Goal: Navigation & Orientation: Find specific page/section

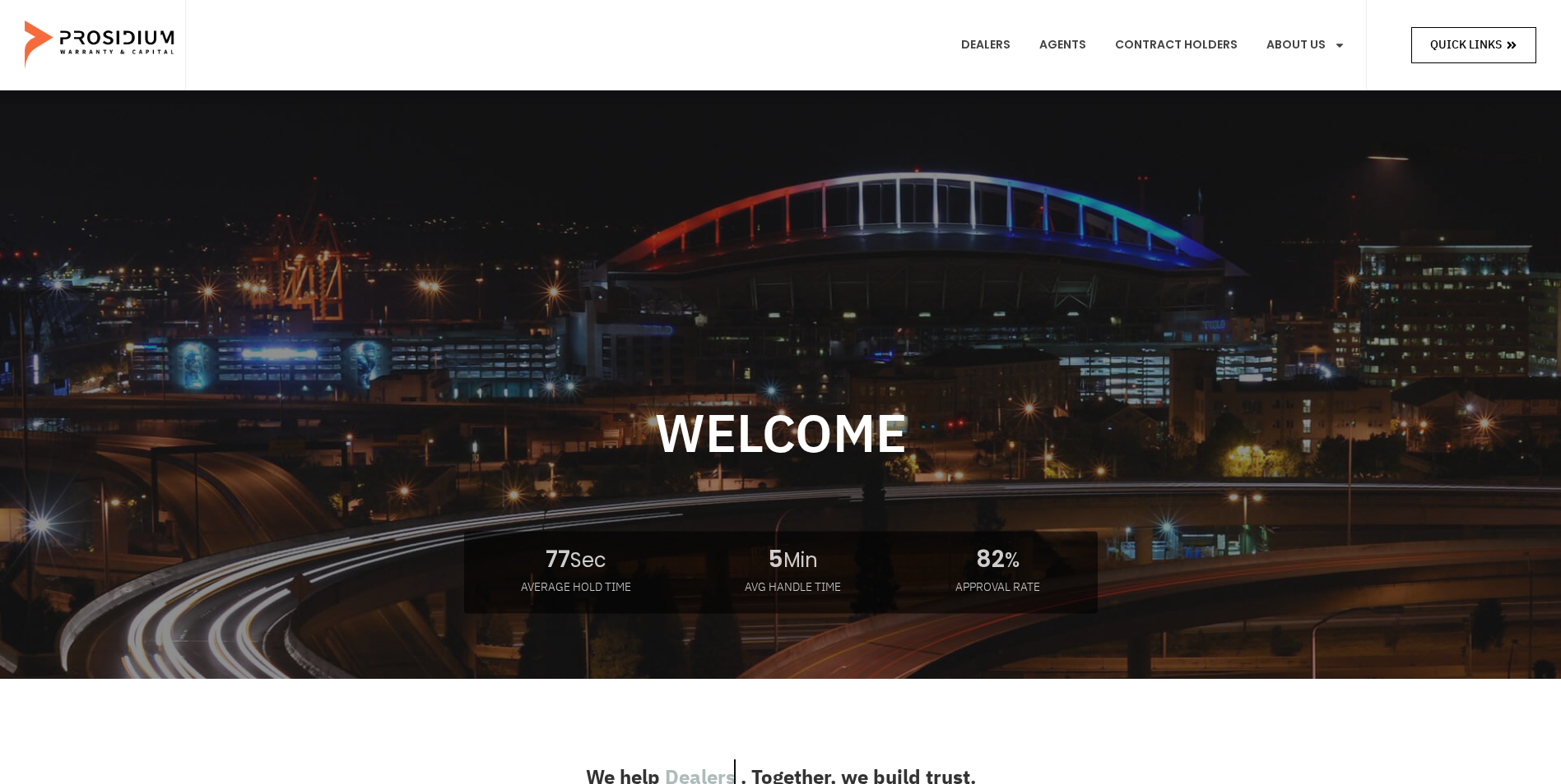
click at [1506, 41] on icon at bounding box center [1511, 46] width 12 height 12
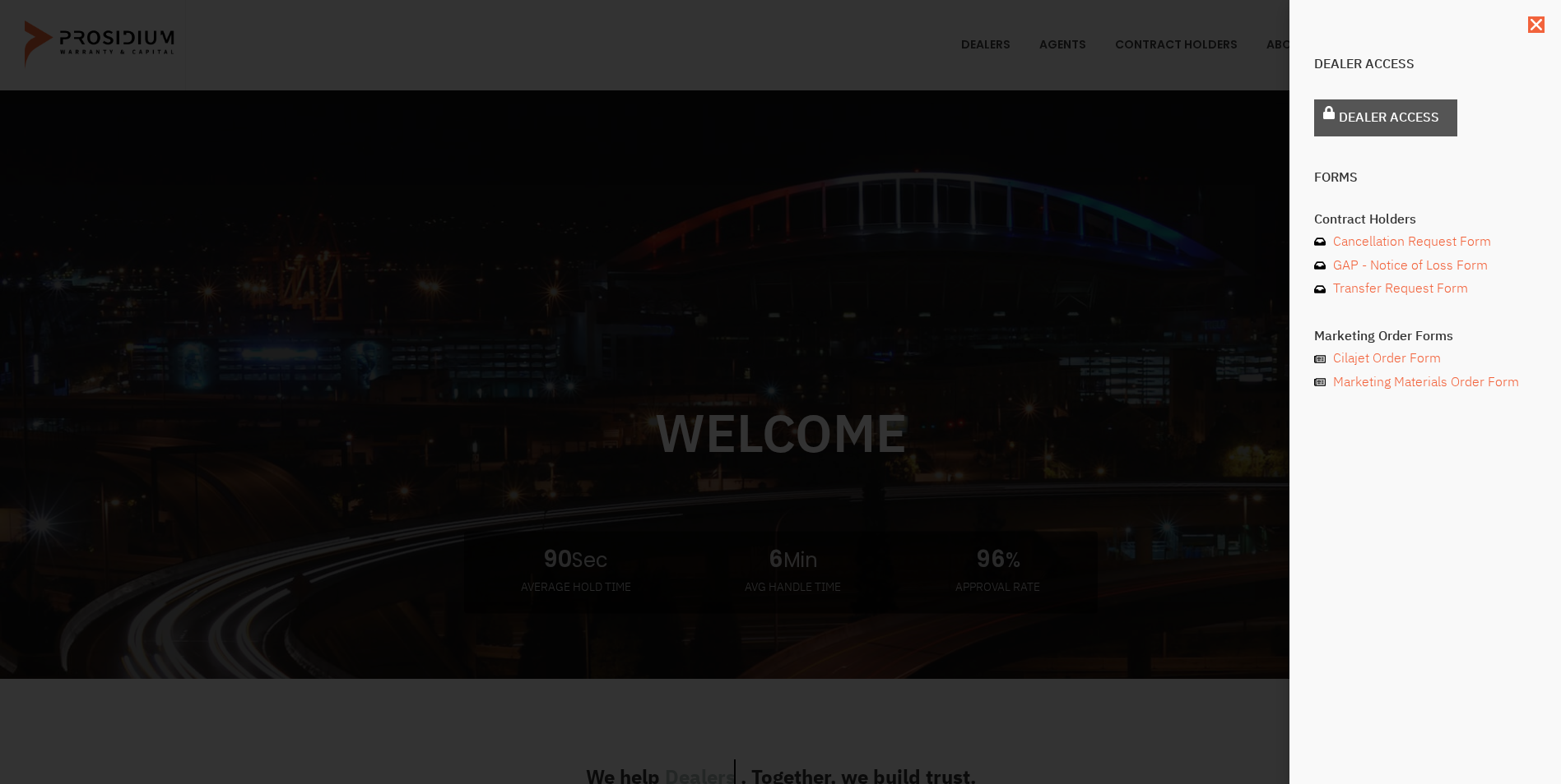
click at [1385, 118] on span "Dealer Access" at bounding box center [1388, 118] width 100 height 24
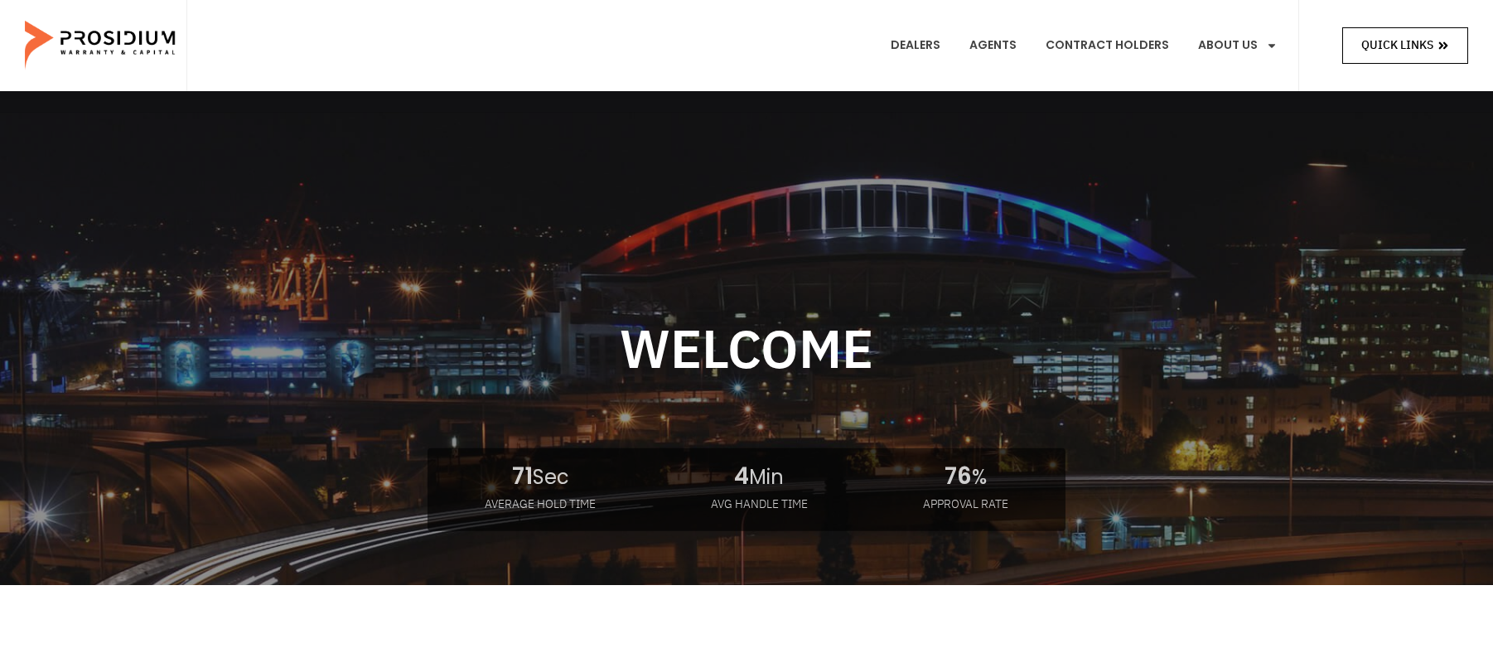
click at [1394, 46] on span "Quick Links" at bounding box center [1397, 45] width 72 height 21
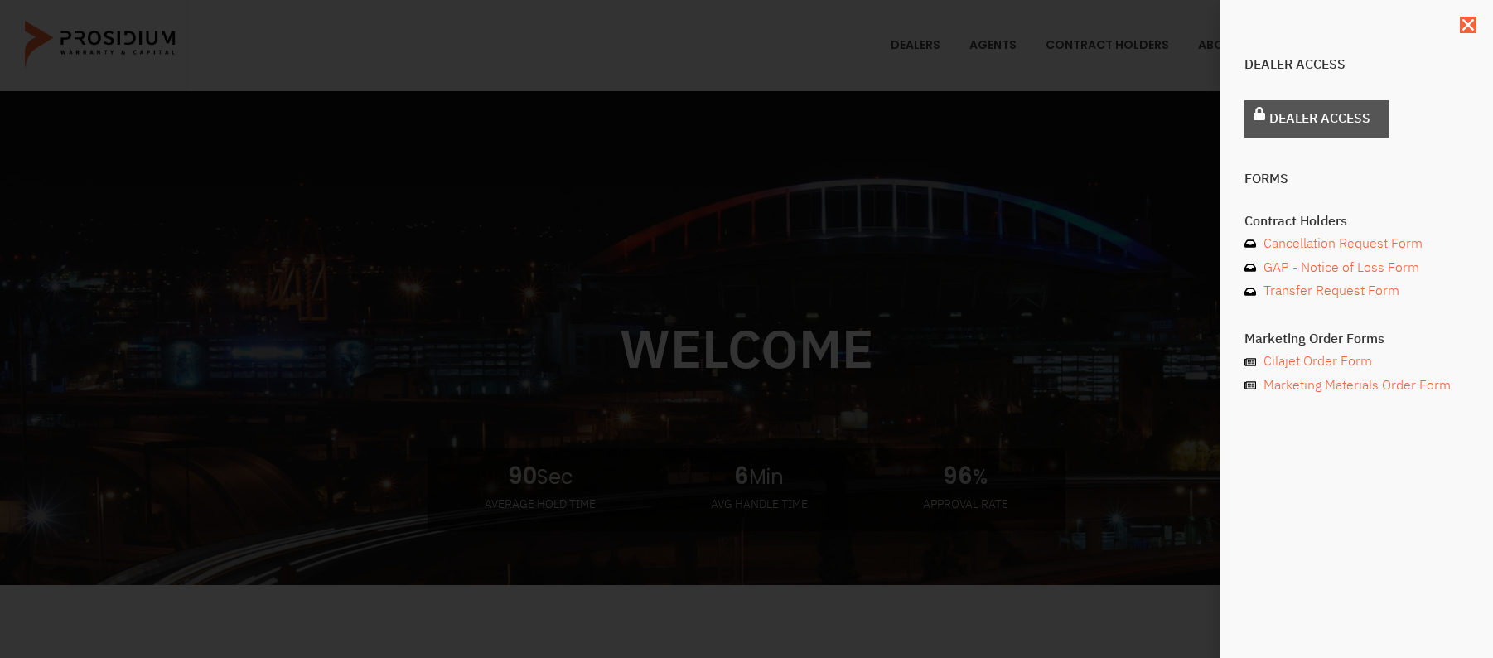
click at [1341, 123] on span "Dealer Access" at bounding box center [1319, 119] width 101 height 24
click at [1468, 24] on use "Close" at bounding box center [1468, 25] width 12 height 12
